Goal: Transaction & Acquisition: Obtain resource

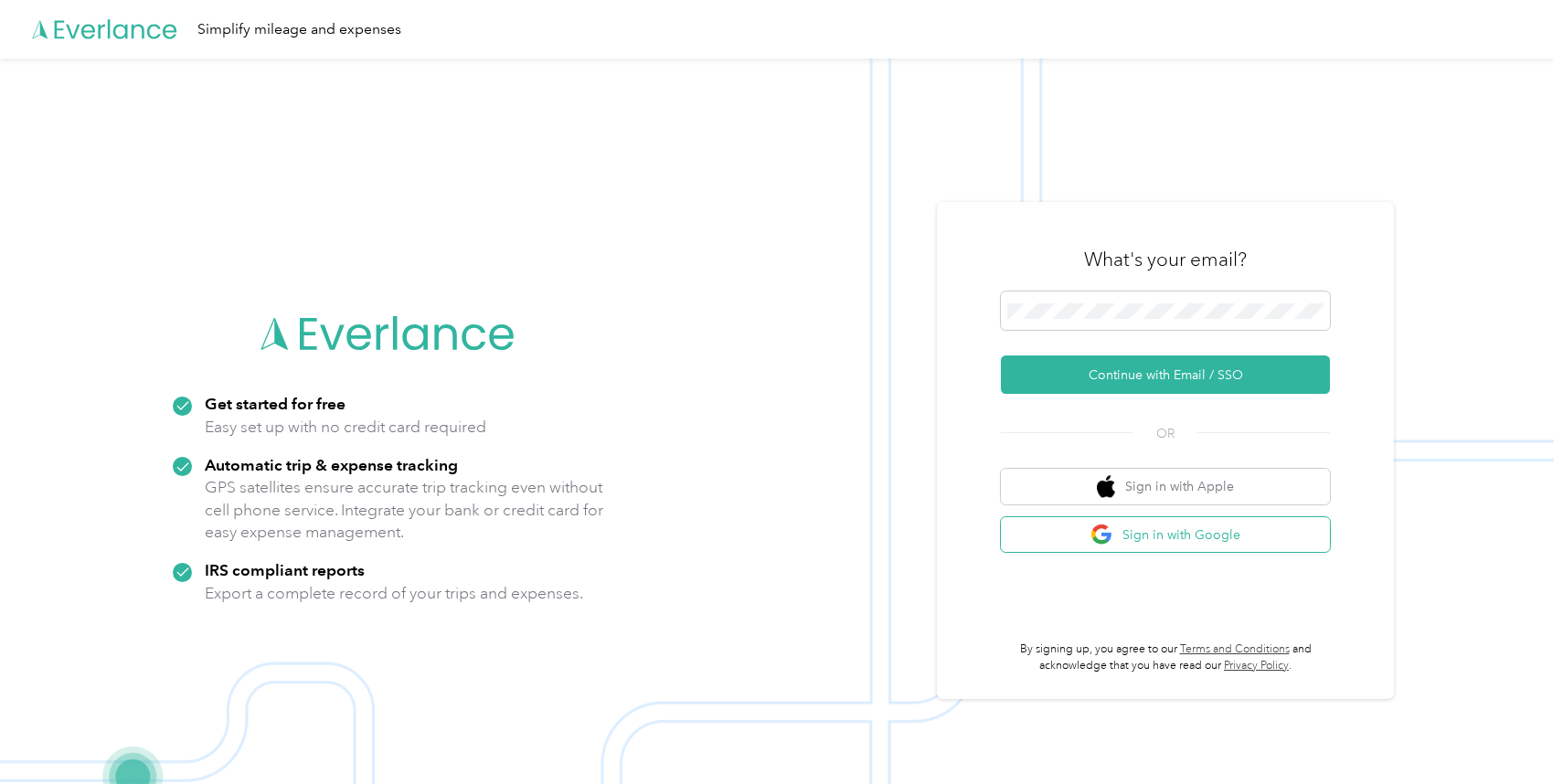
click at [1187, 536] on button "Sign in with Google" at bounding box center [1165, 534] width 329 height 35
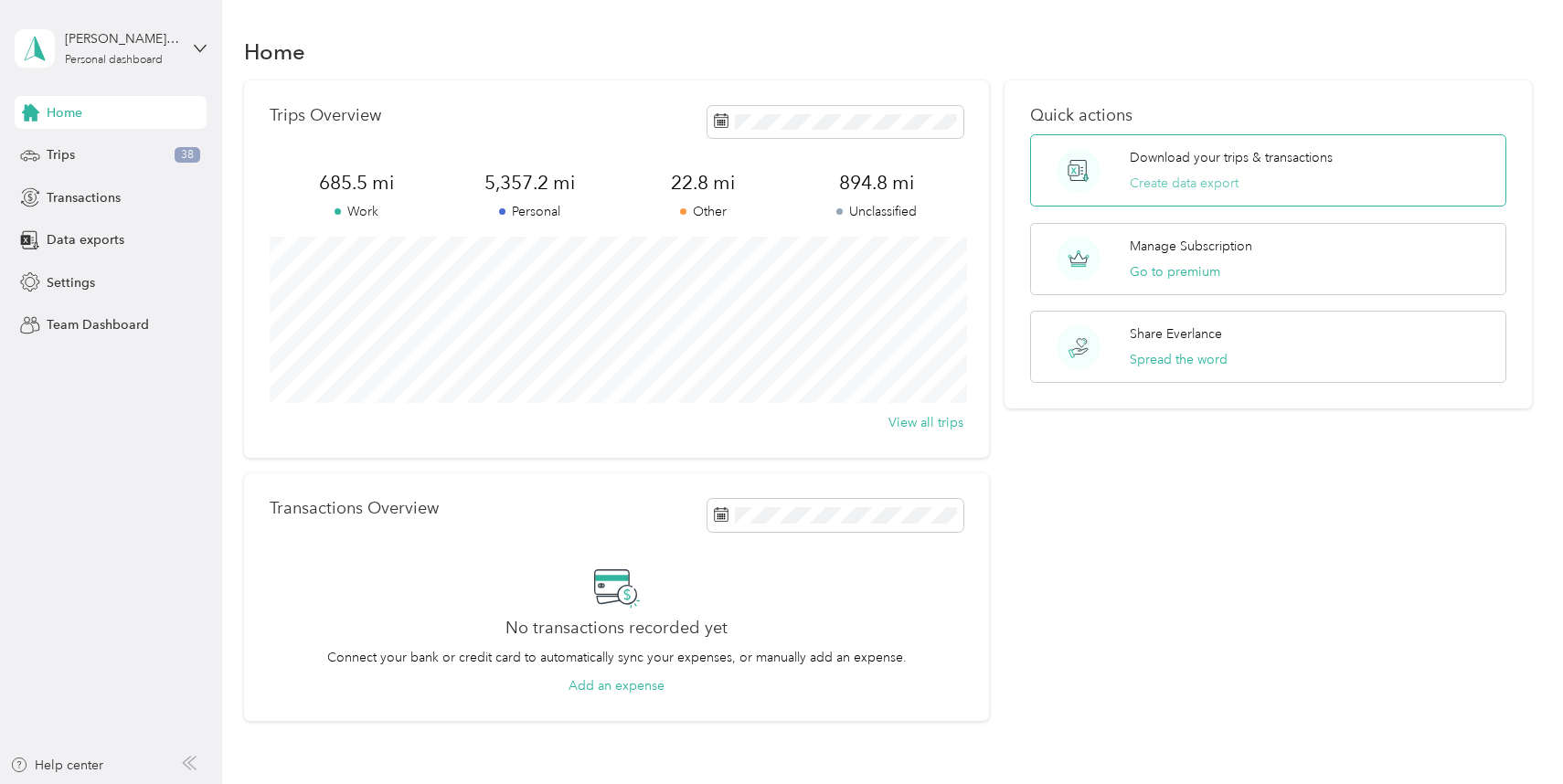
click at [1210, 183] on button "Create data export" at bounding box center [1184, 184] width 109 height 19
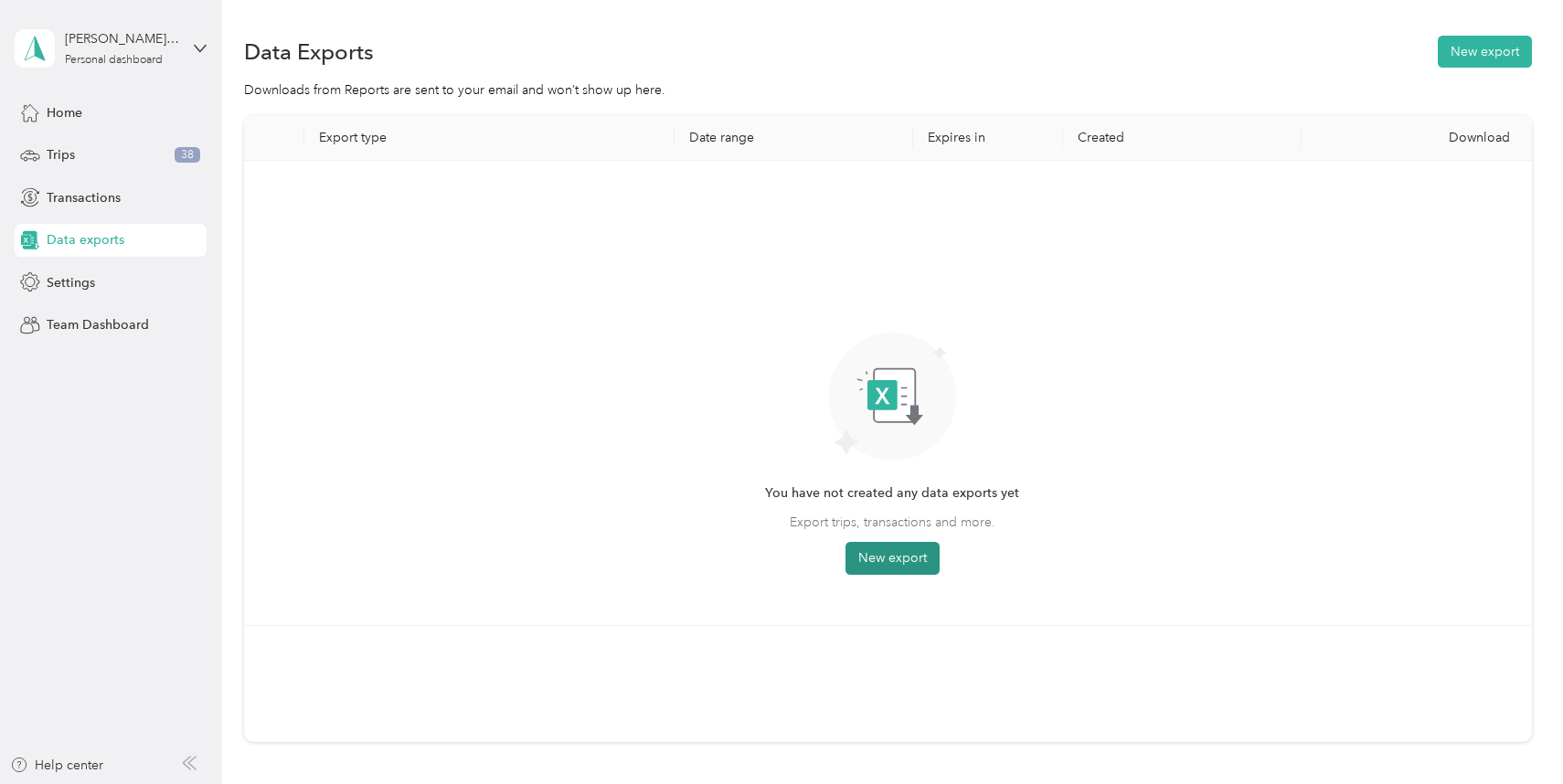
click at [910, 560] on button "New export" at bounding box center [892, 558] width 94 height 33
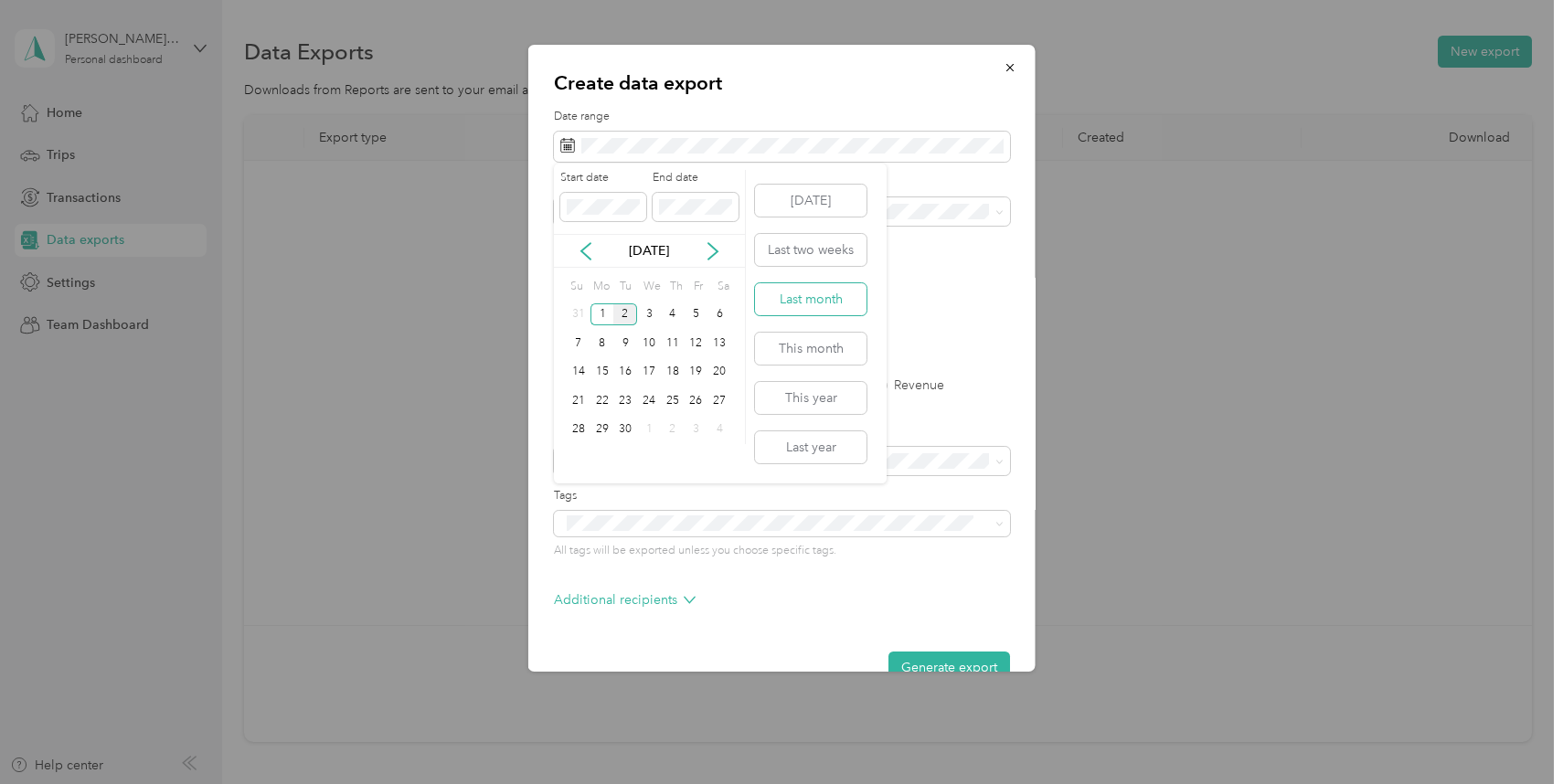
click at [817, 300] on button "Last month" at bounding box center [810, 298] width 112 height 32
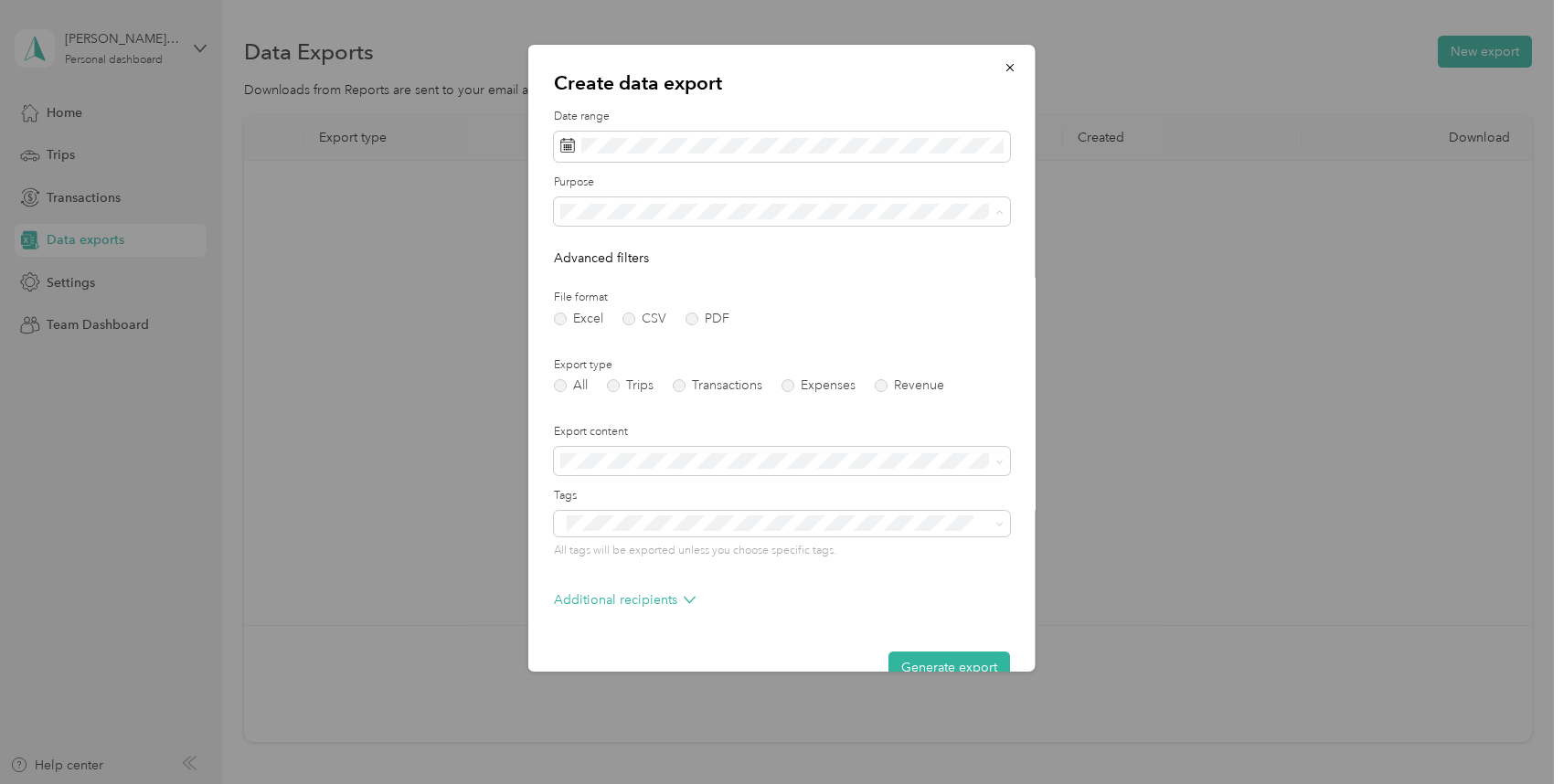
click at [665, 276] on div "Work" at bounding box center [782, 275] width 430 height 19
click at [693, 317] on label "PDF" at bounding box center [708, 318] width 44 height 12
click at [618, 385] on label "Trips" at bounding box center [629, 384] width 47 height 12
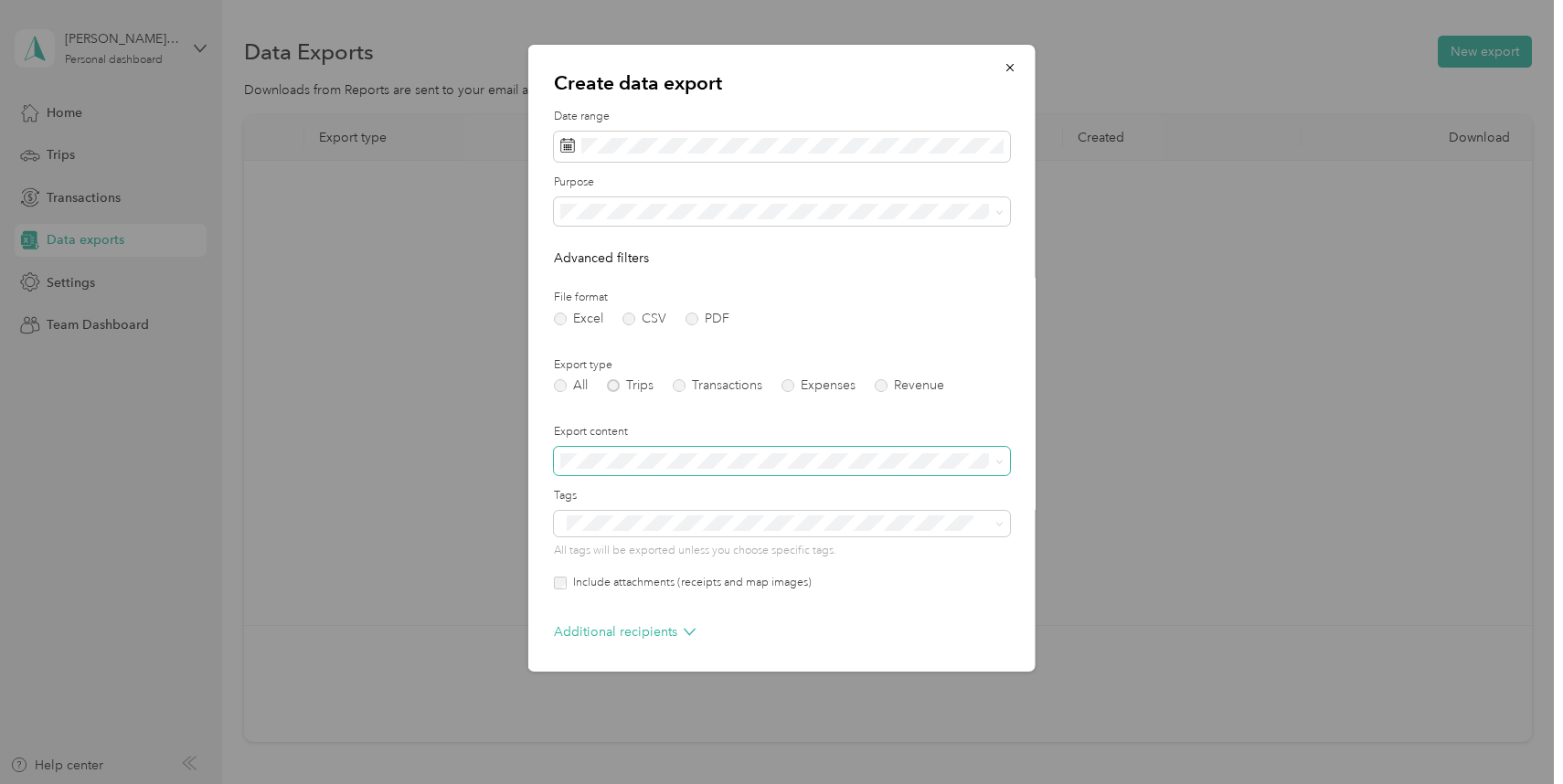
scroll to position [70, 0]
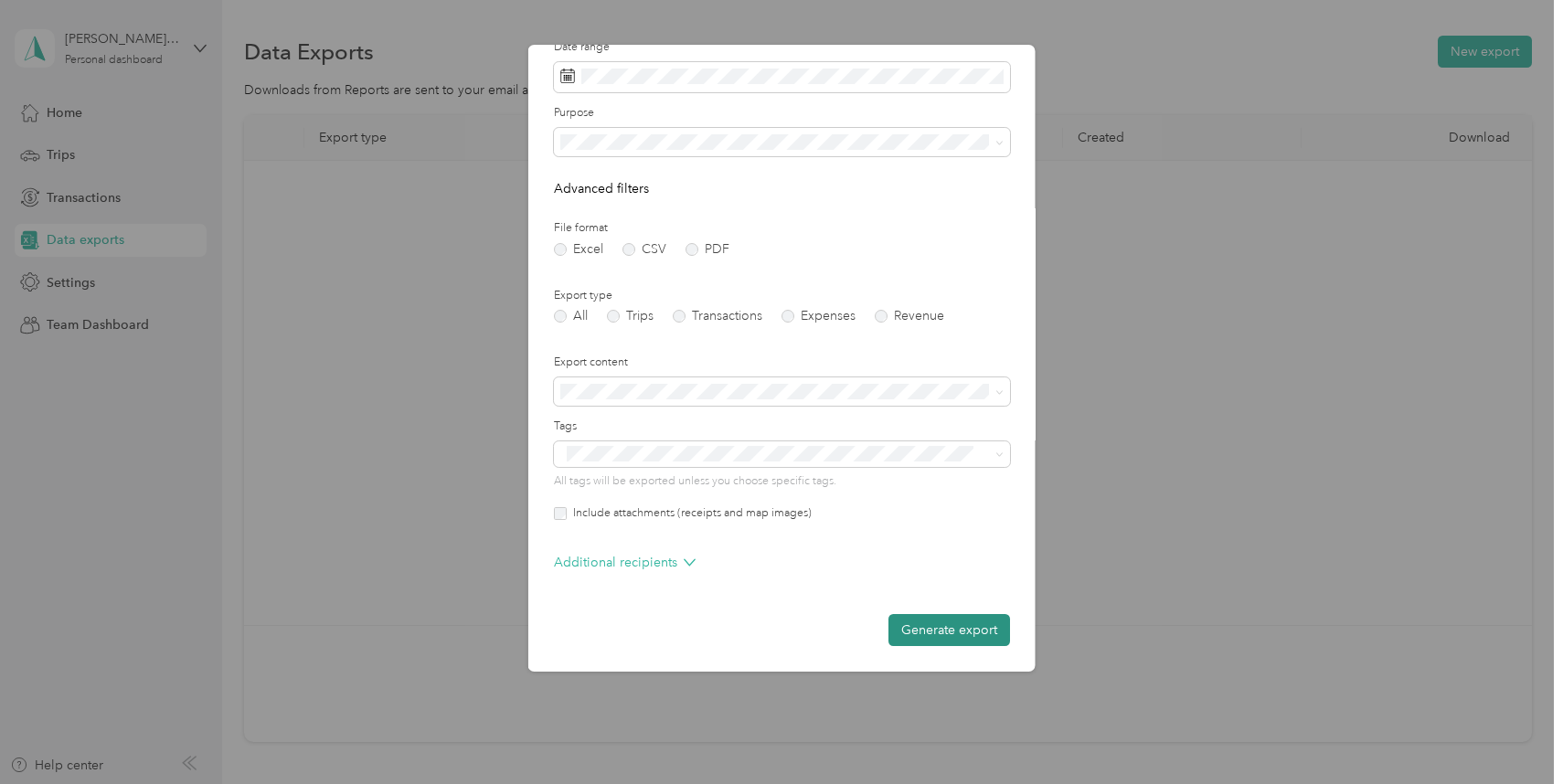
click at [946, 630] on button "Generate export" at bounding box center [949, 629] width 121 height 32
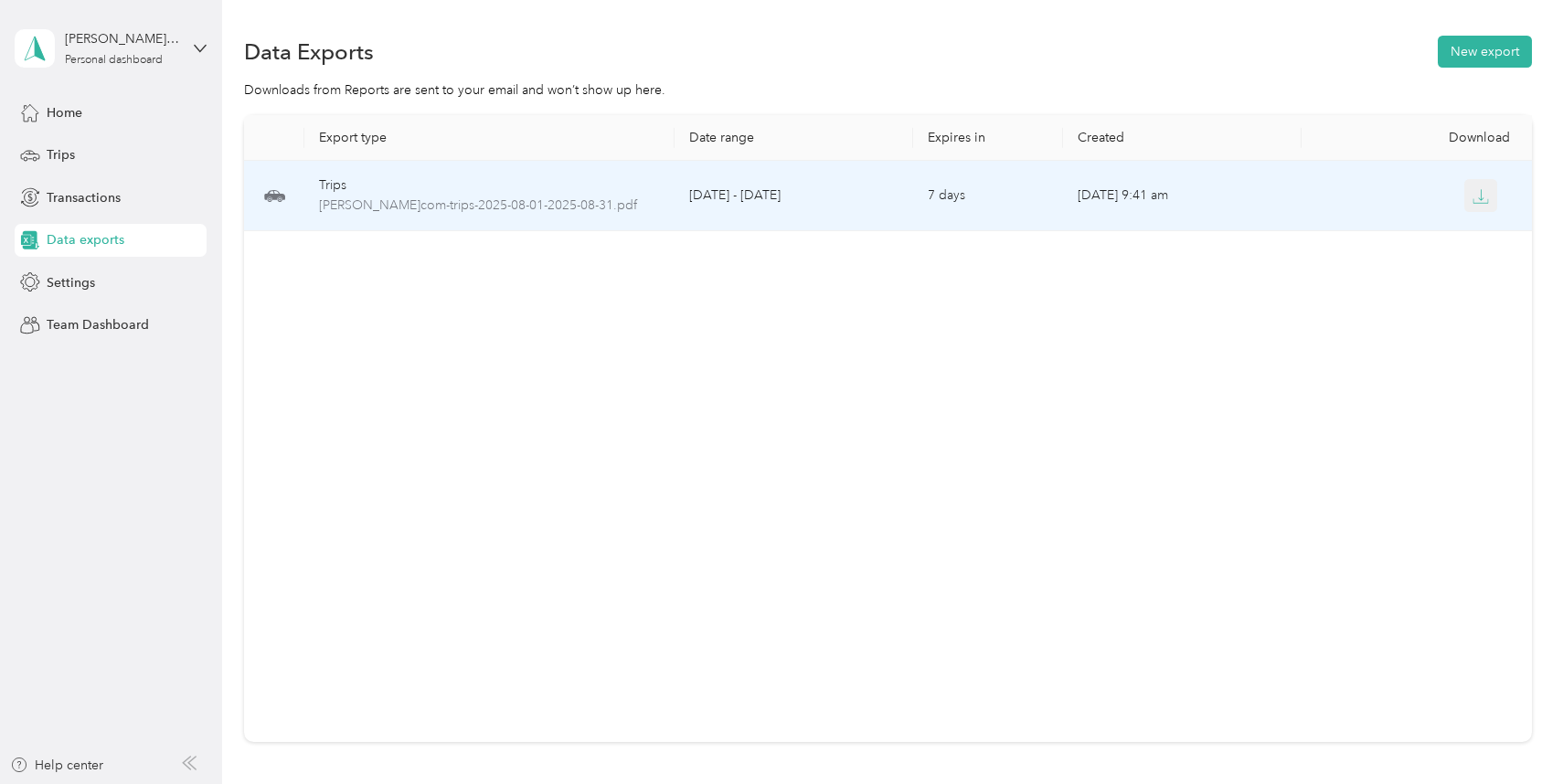
click at [1483, 199] on icon "button" at bounding box center [1480, 196] width 16 height 16
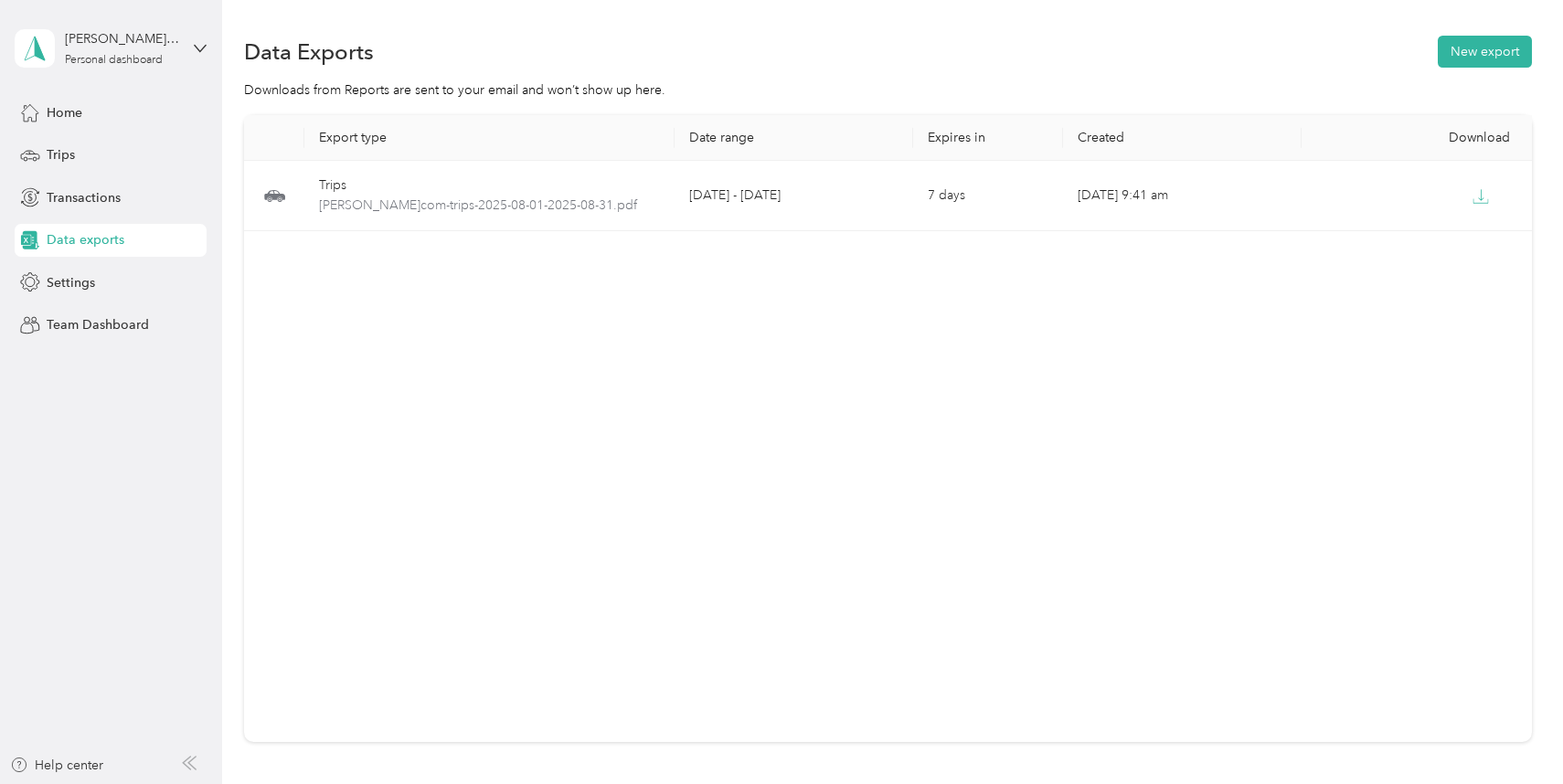
drag, startPoint x: 850, startPoint y: 354, endPoint x: 886, endPoint y: 350, distance: 36.2
click at [848, 354] on div "Export type Date range Expires in Created Download Trips [PERSON_NAME]-brumback…" at bounding box center [887, 427] width 1287 height 626
drag, startPoint x: 1293, startPoint y: 265, endPoint x: 1331, endPoint y: 229, distance: 52.3
click at [1293, 265] on div "Export type Date range Expires in Created Download Trips [PERSON_NAME]-brumback…" at bounding box center [887, 427] width 1287 height 626
